Goal: Check status: Check status

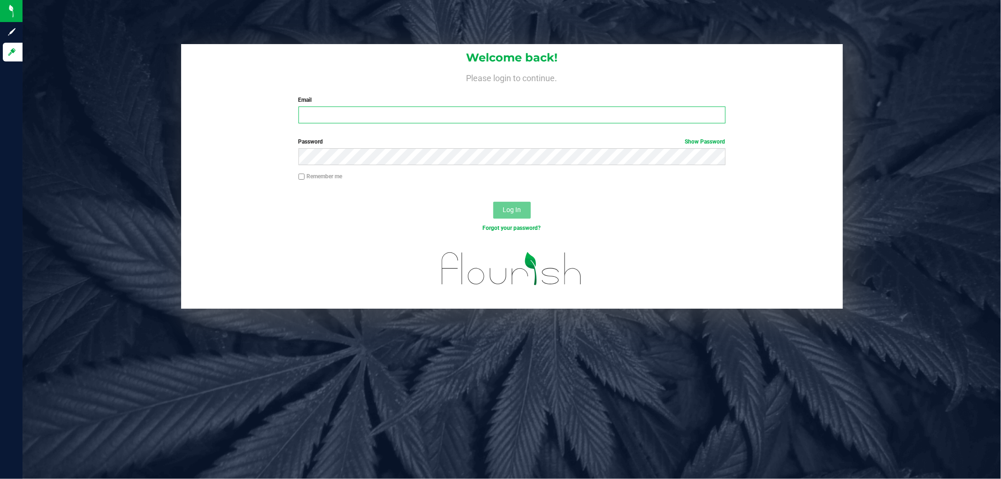
click at [366, 115] on input "Email" at bounding box center [511, 115] width 427 height 17
type input "[EMAIL_ADDRESS][DOMAIN_NAME]"
click at [493, 202] on button "Log In" at bounding box center [512, 210] width 38 height 17
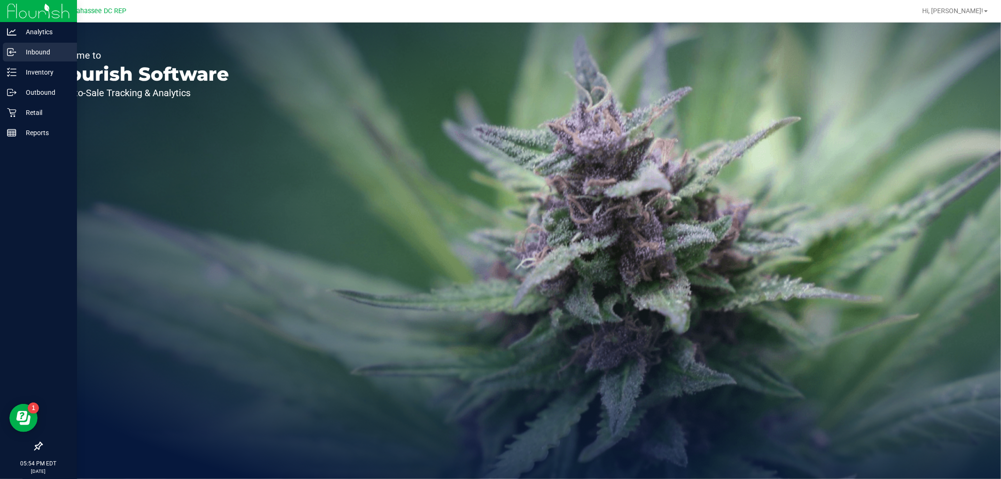
click at [26, 61] on div "Inbound" at bounding box center [40, 52] width 74 height 19
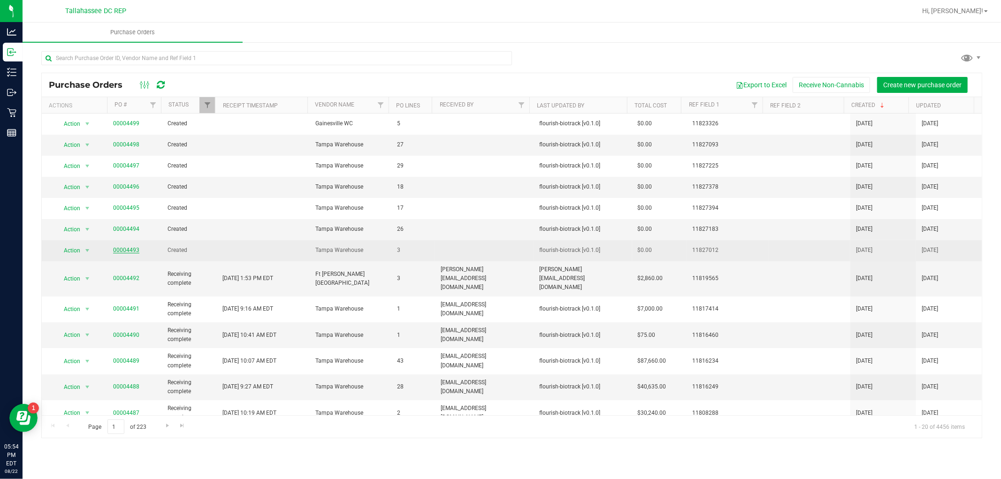
click at [125, 251] on link "00004493" at bounding box center [126, 250] width 26 height 7
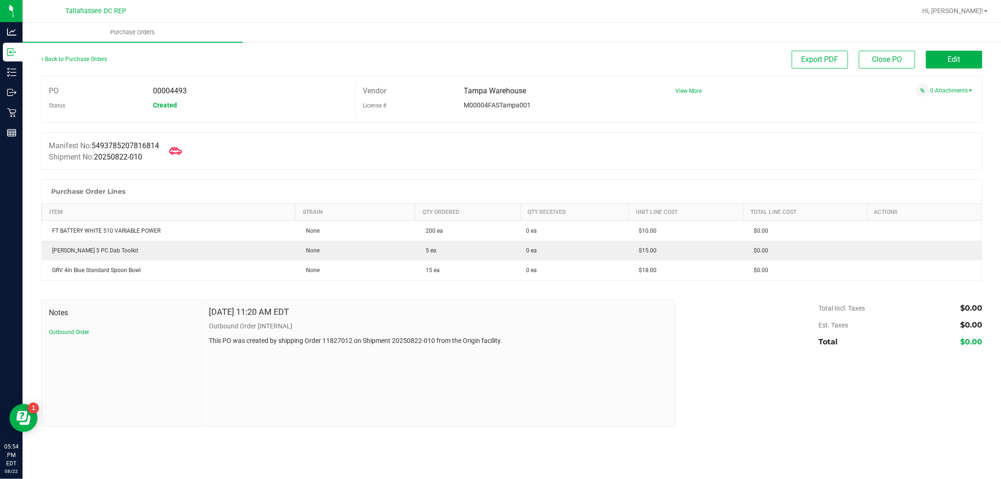
click at [181, 153] on icon at bounding box center [175, 151] width 12 height 12
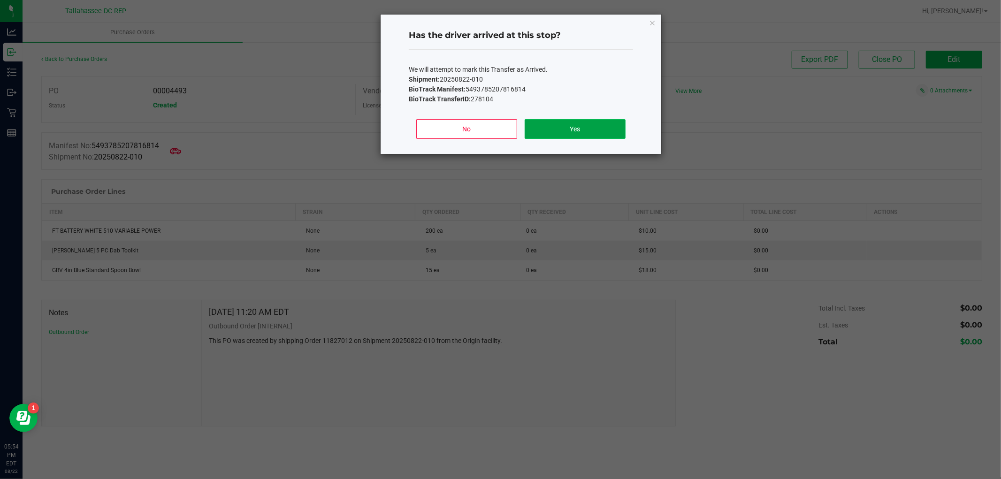
click at [602, 134] on button "Yes" at bounding box center [575, 129] width 101 height 20
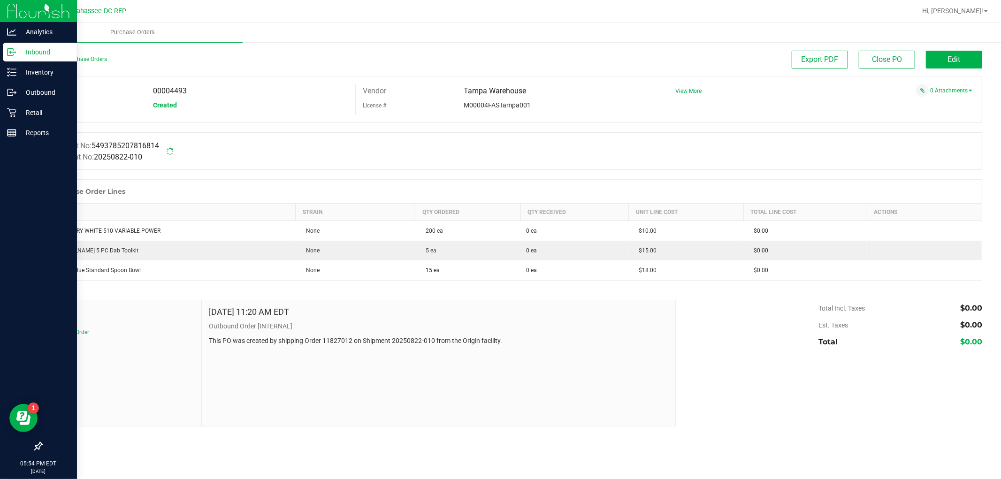
click at [15, 52] on icon at bounding box center [11, 51] width 9 height 9
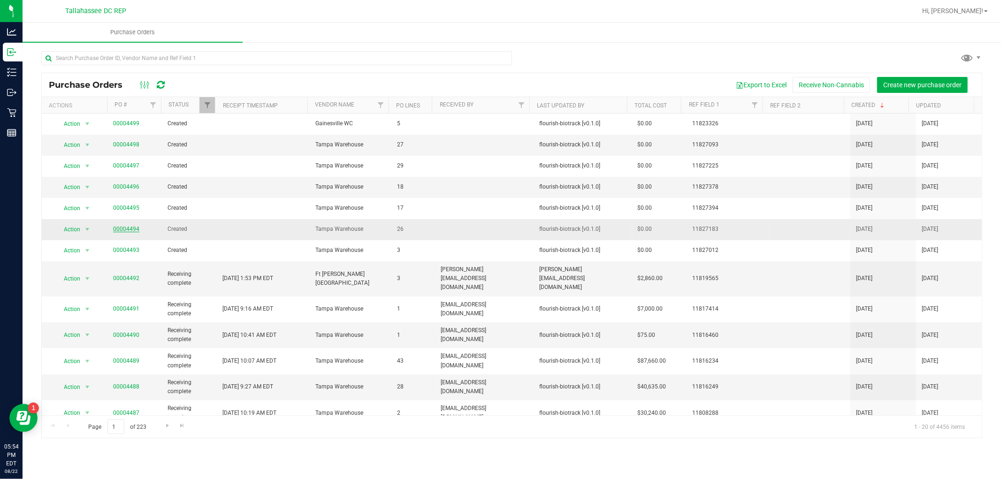
click at [129, 228] on link "00004494" at bounding box center [126, 229] width 26 height 7
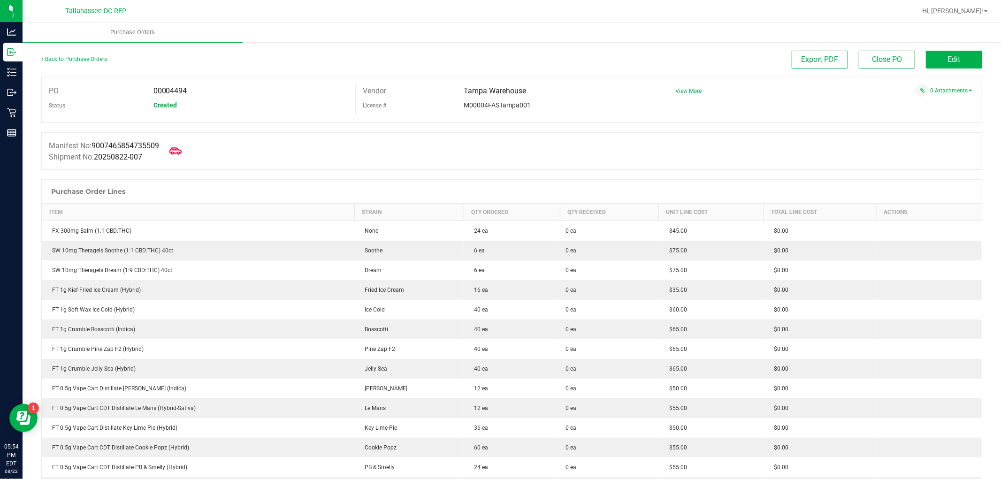
click at [186, 151] on span at bounding box center [175, 151] width 21 height 21
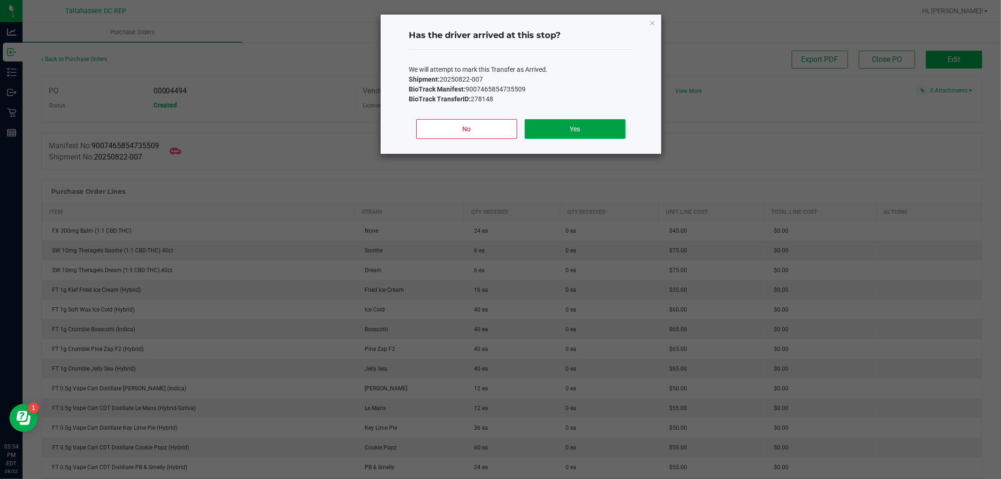
click at [591, 121] on button "Yes" at bounding box center [575, 129] width 101 height 20
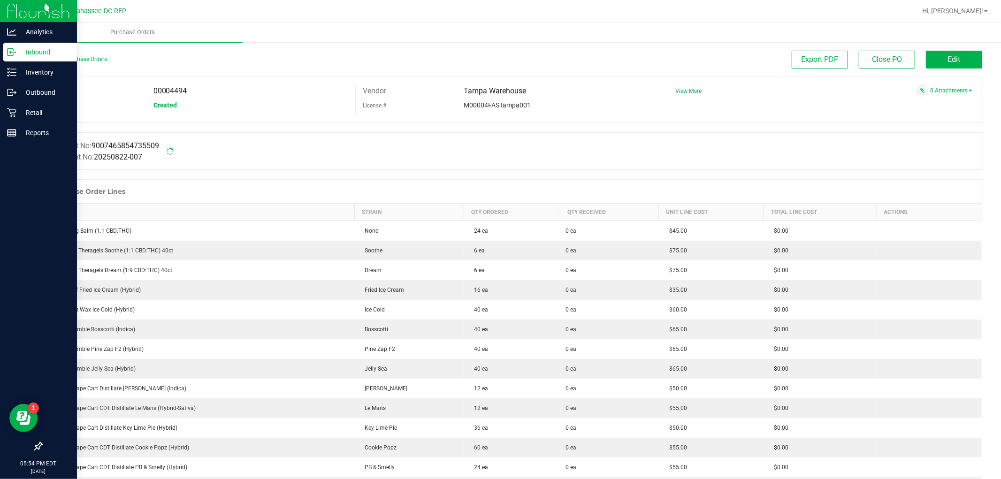
click at [8, 51] on icon at bounding box center [11, 52] width 6 height 7
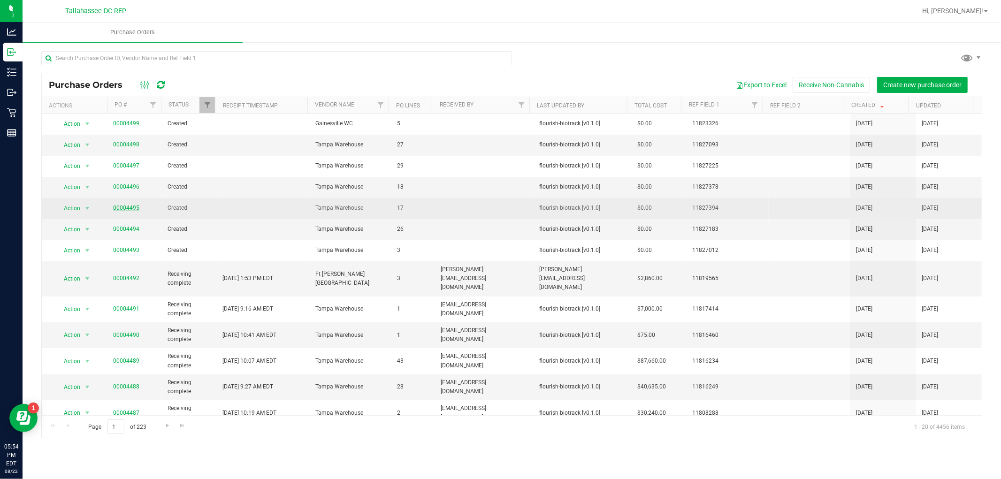
click at [124, 206] on link "00004495" at bounding box center [126, 208] width 26 height 7
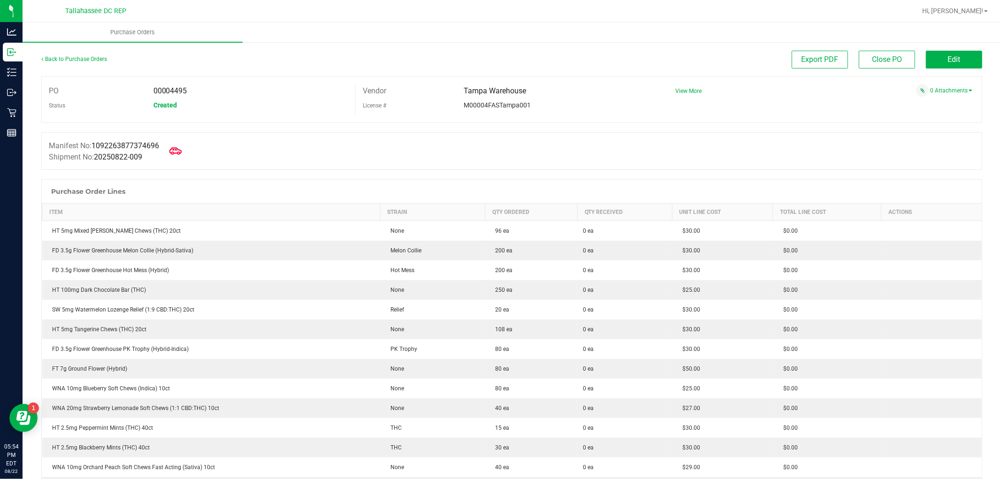
click at [182, 149] on icon at bounding box center [175, 151] width 12 height 12
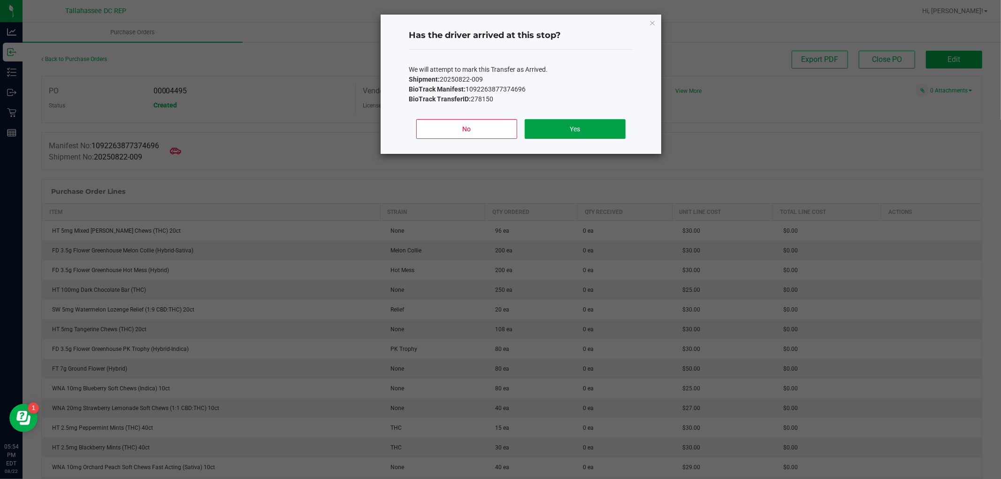
click at [550, 128] on button "Yes" at bounding box center [575, 129] width 101 height 20
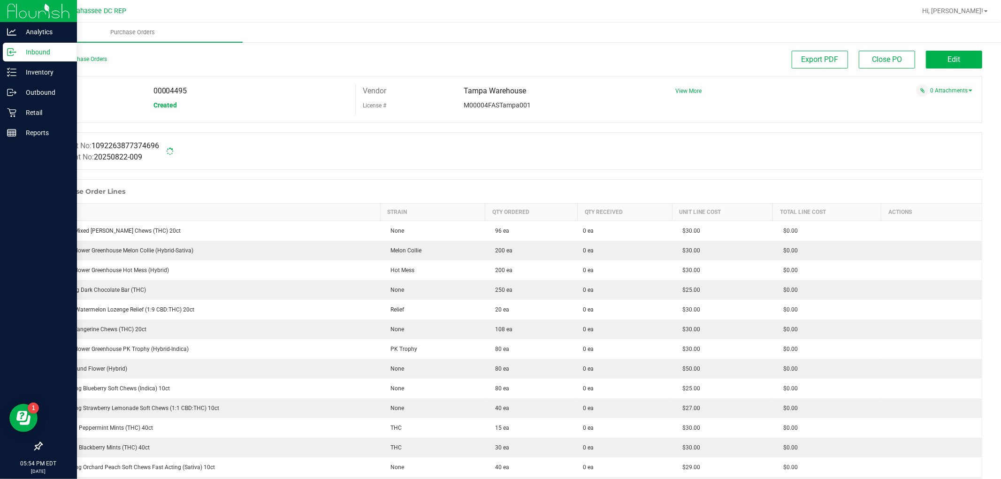
click at [19, 49] on p "Inbound" at bounding box center [44, 51] width 56 height 11
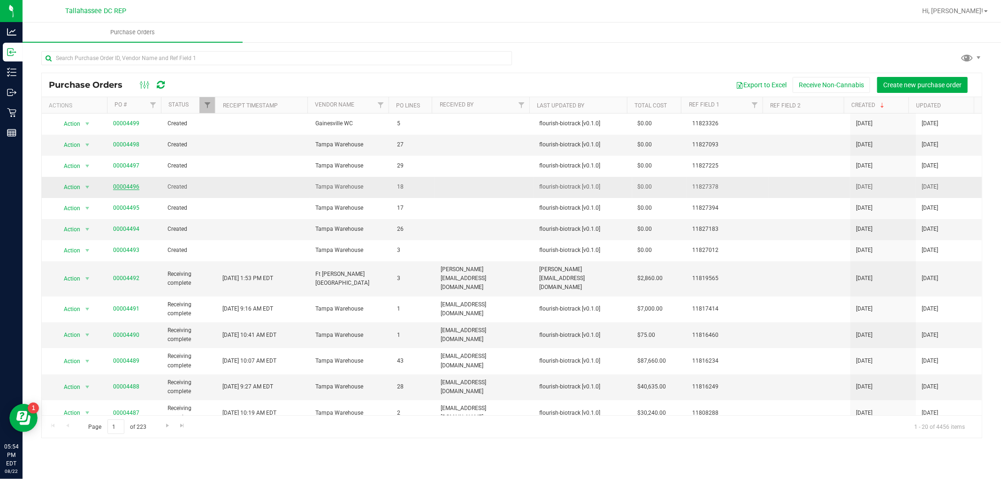
click at [129, 185] on link "00004496" at bounding box center [126, 186] width 26 height 7
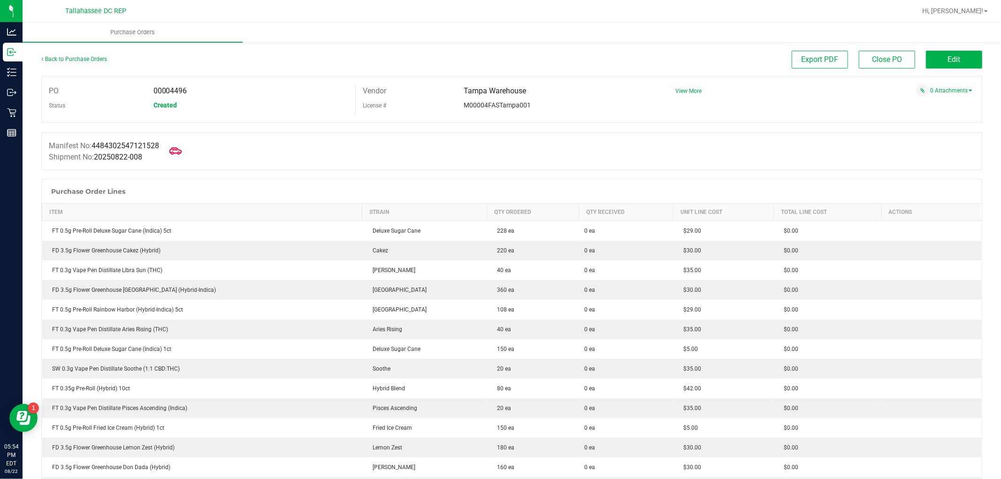
click at [180, 148] on icon at bounding box center [175, 151] width 12 height 12
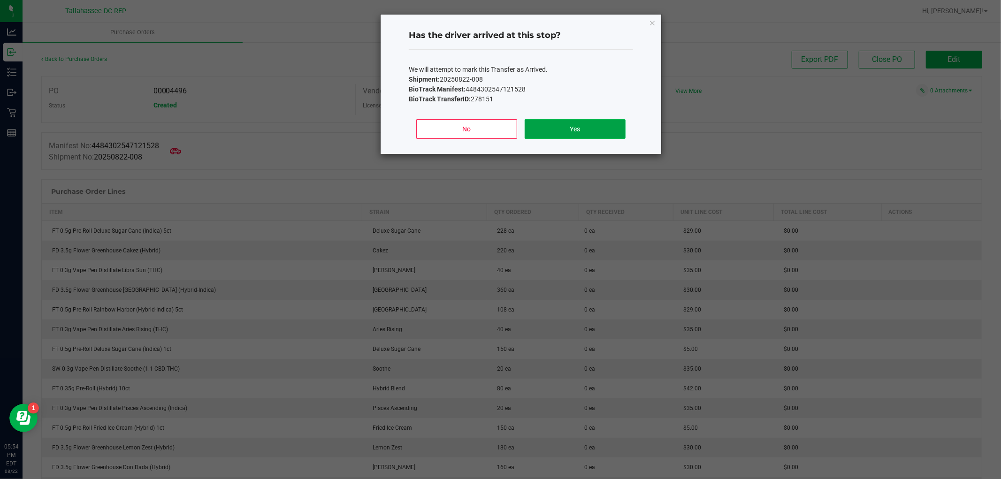
click at [597, 128] on button "Yes" at bounding box center [575, 129] width 101 height 20
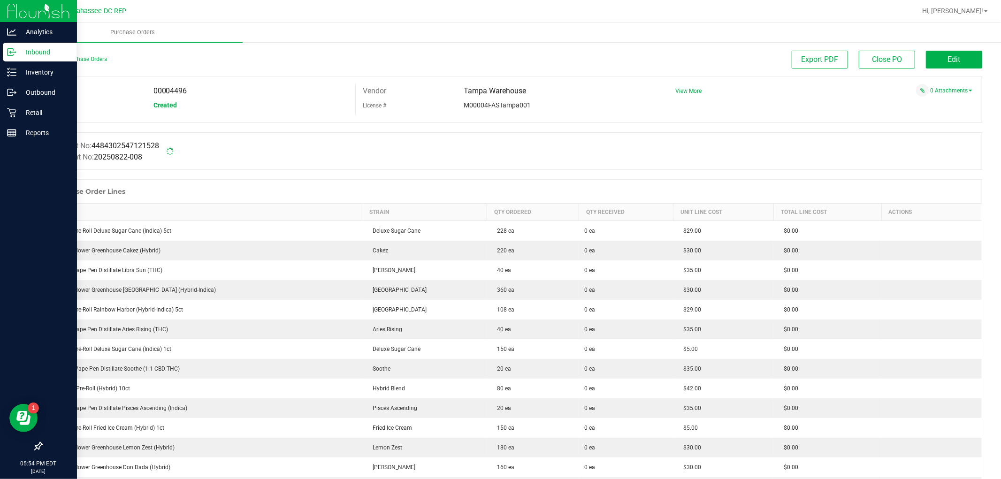
click at [15, 52] on line at bounding box center [12, 52] width 6 height 0
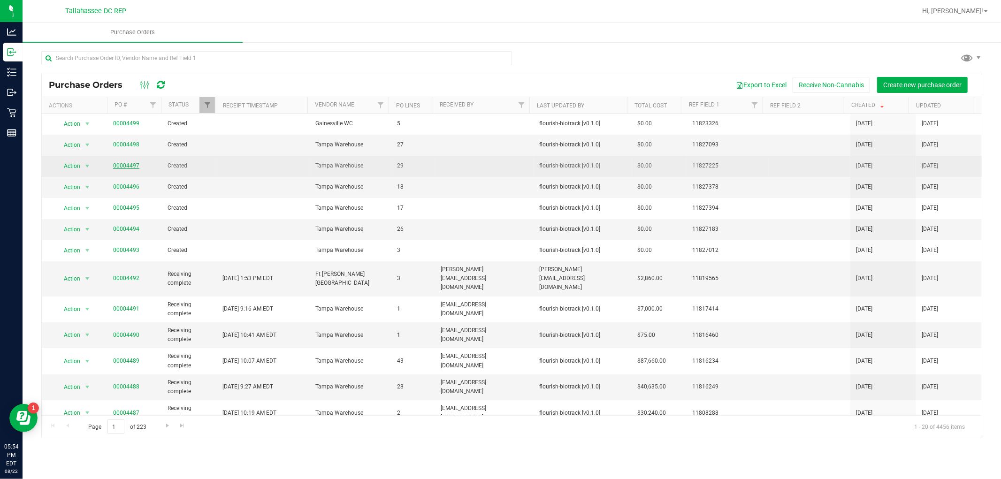
click at [123, 167] on link "00004497" at bounding box center [126, 165] width 26 height 7
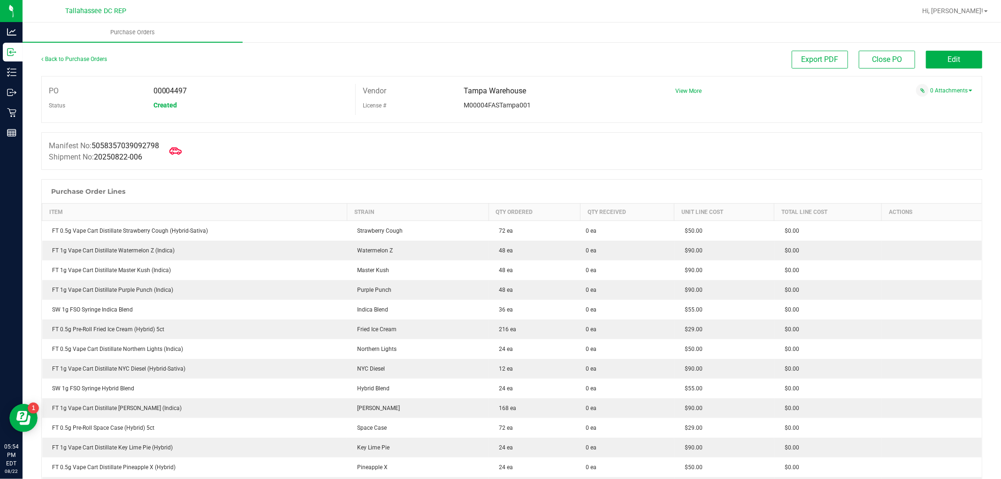
click at [174, 152] on icon at bounding box center [175, 151] width 12 height 12
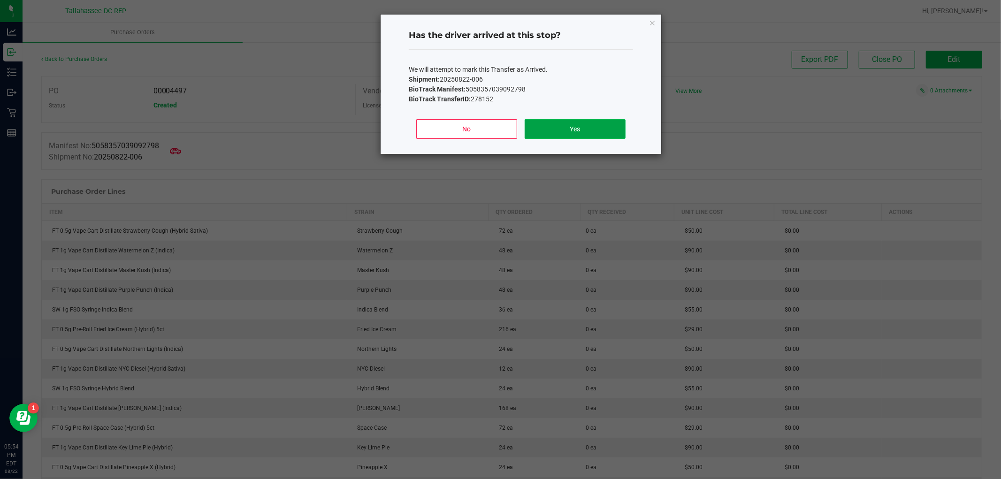
click at [610, 129] on button "Yes" at bounding box center [575, 129] width 101 height 20
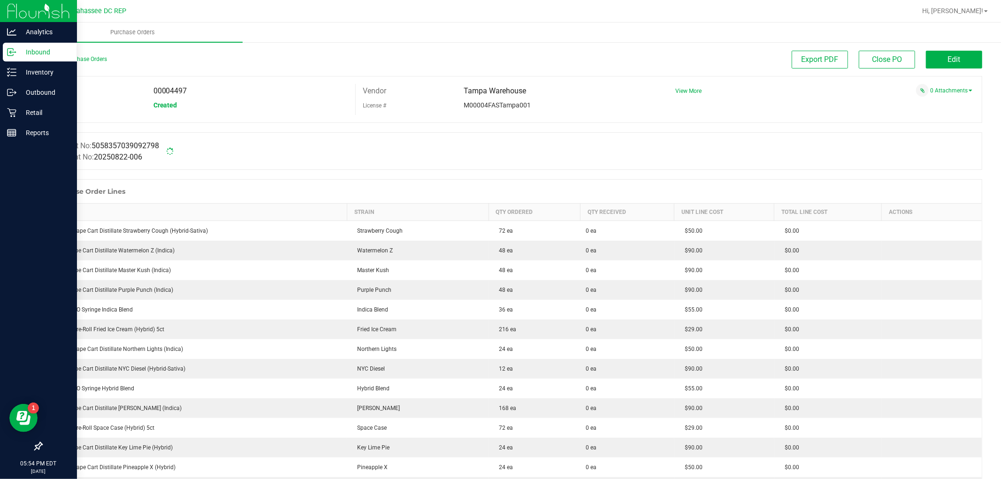
click at [17, 50] on p "Inbound" at bounding box center [44, 51] width 56 height 11
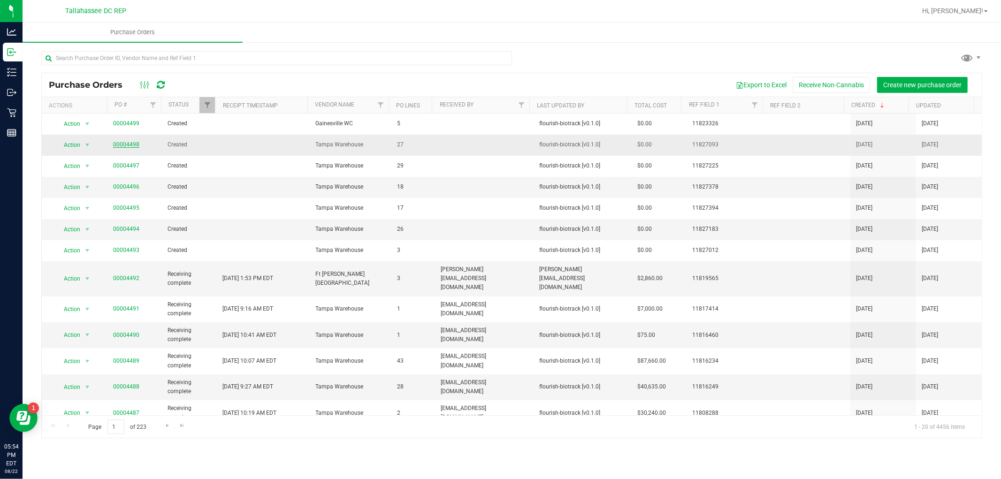
click at [127, 143] on link "00004498" at bounding box center [126, 144] width 26 height 7
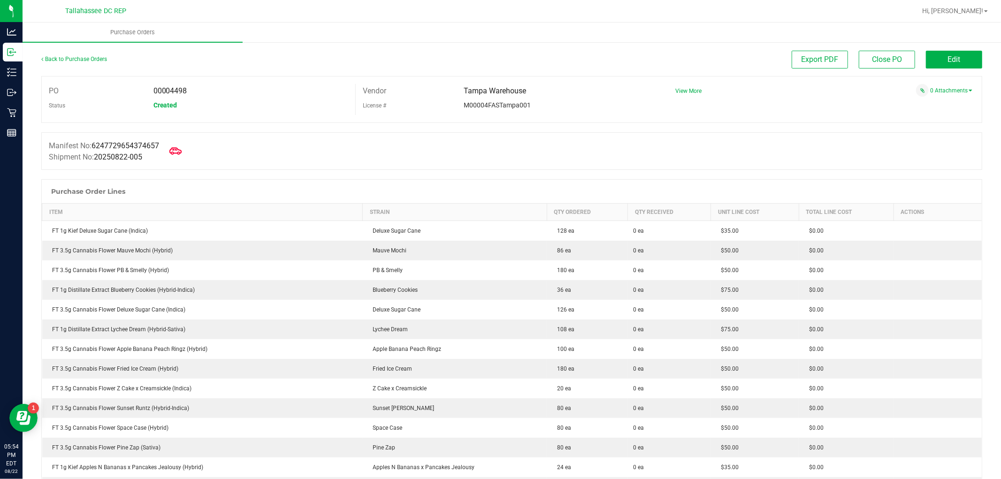
click at [180, 153] on icon at bounding box center [175, 151] width 12 height 12
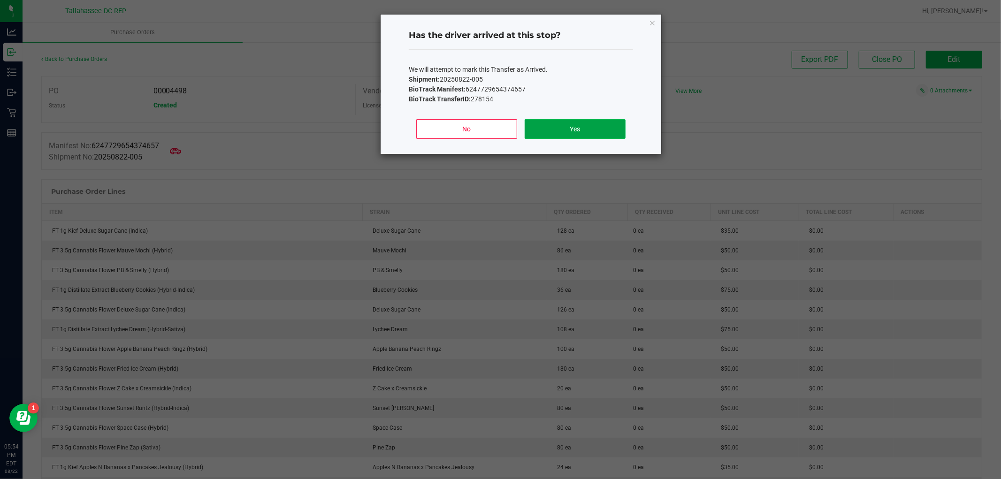
click at [553, 132] on button "Yes" at bounding box center [575, 129] width 101 height 20
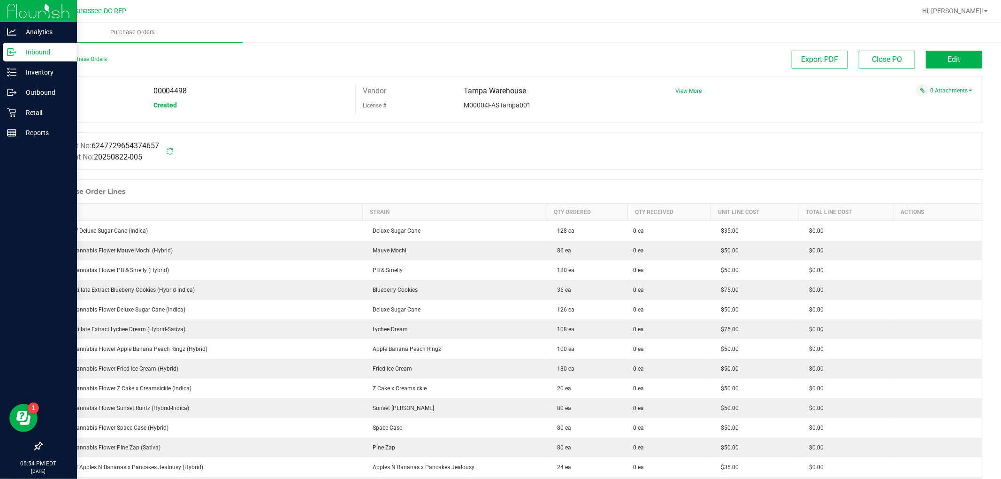
click at [19, 50] on p "Inbound" at bounding box center [44, 51] width 56 height 11
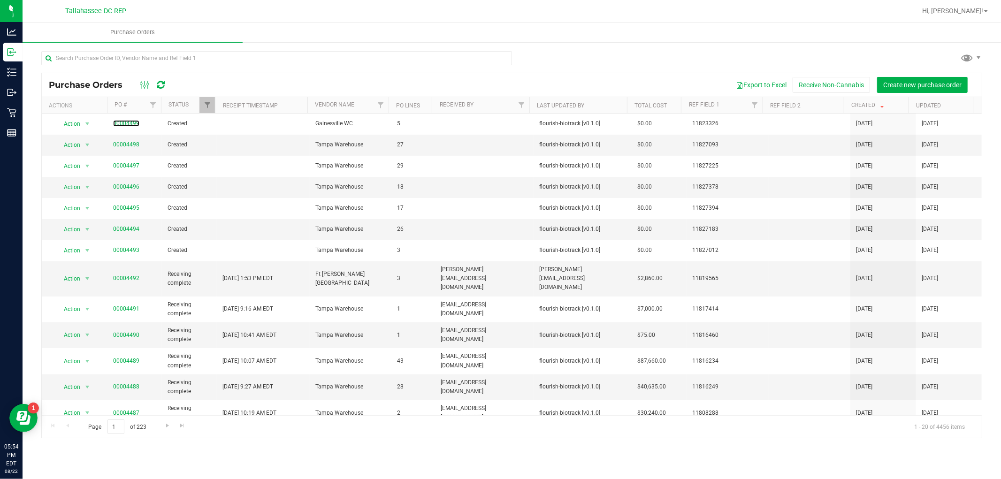
click at [130, 124] on link "00004499" at bounding box center [126, 123] width 26 height 7
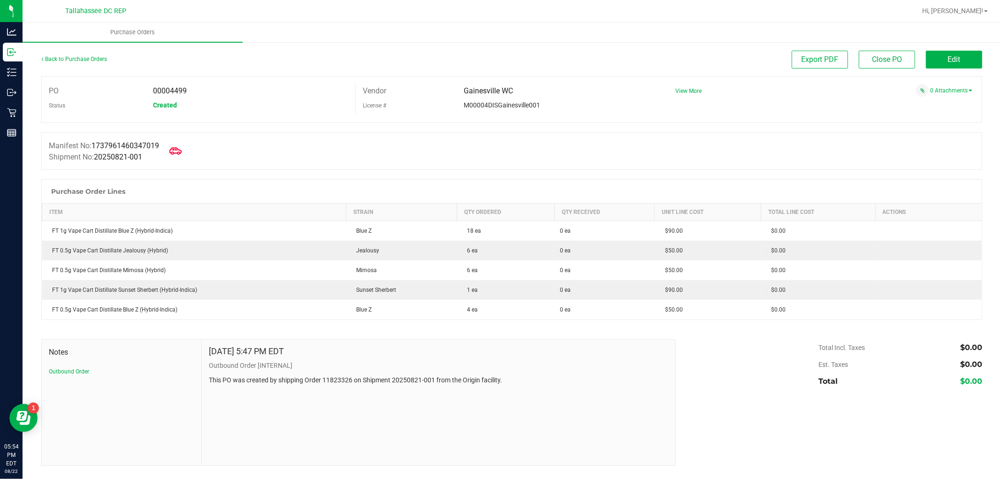
click at [177, 146] on icon at bounding box center [175, 151] width 12 height 12
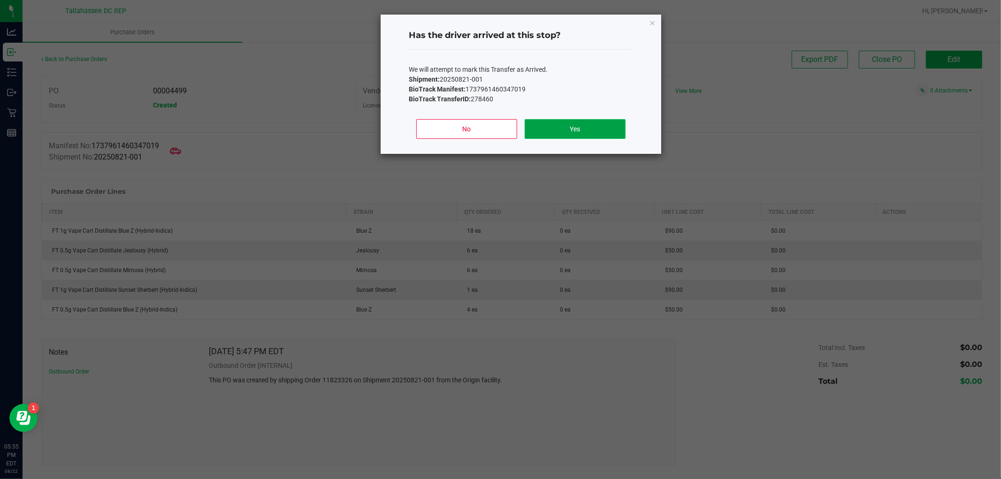
click at [569, 132] on button "Yes" at bounding box center [575, 129] width 101 height 20
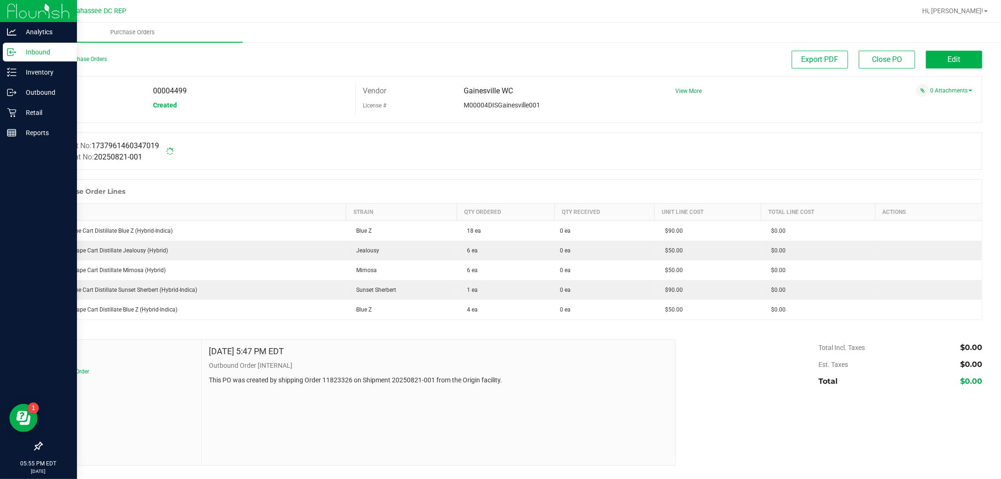
click at [12, 53] on icon at bounding box center [11, 51] width 9 height 9
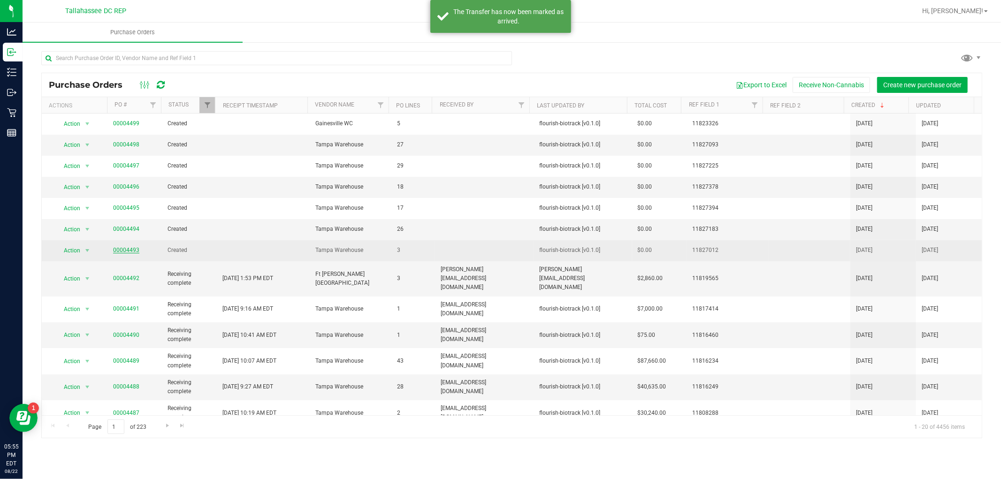
click at [133, 247] on link "00004493" at bounding box center [126, 250] width 26 height 7
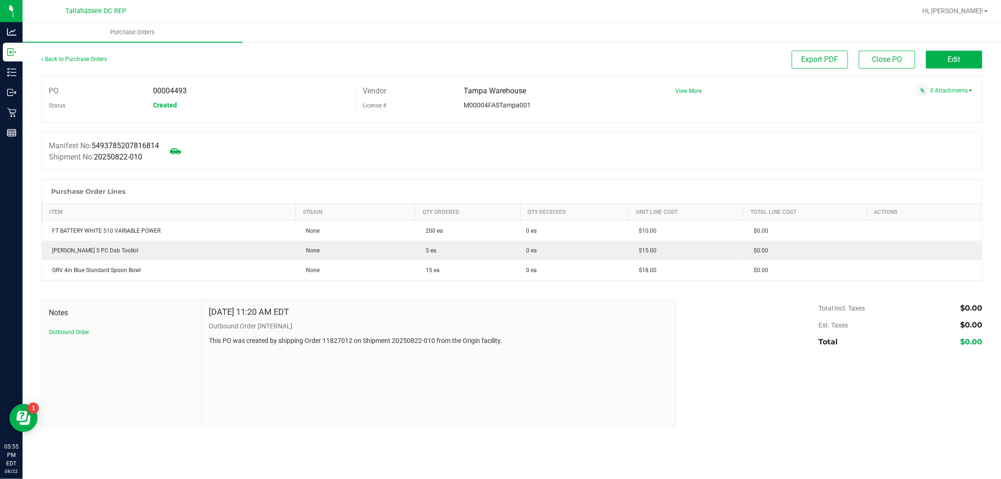
click at [23, 50] on div "Back to Purchase Orders Export PDF Close PO Edit PO 00004493 Status Created Ven…" at bounding box center [512, 238] width 978 height 395
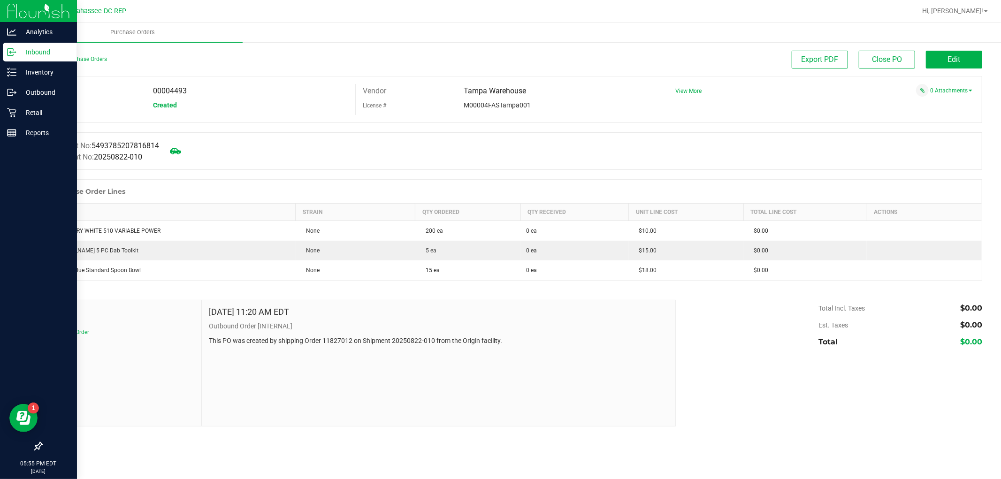
click at [13, 51] on icon at bounding box center [11, 51] width 9 height 9
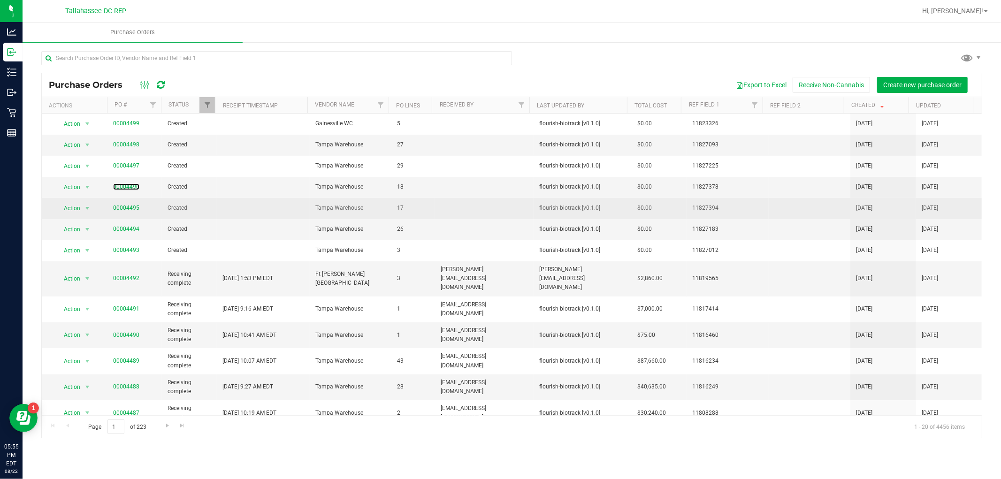
click at [129, 184] on link "00004496" at bounding box center [126, 186] width 26 height 7
